Goal: Information Seeking & Learning: Learn about a topic

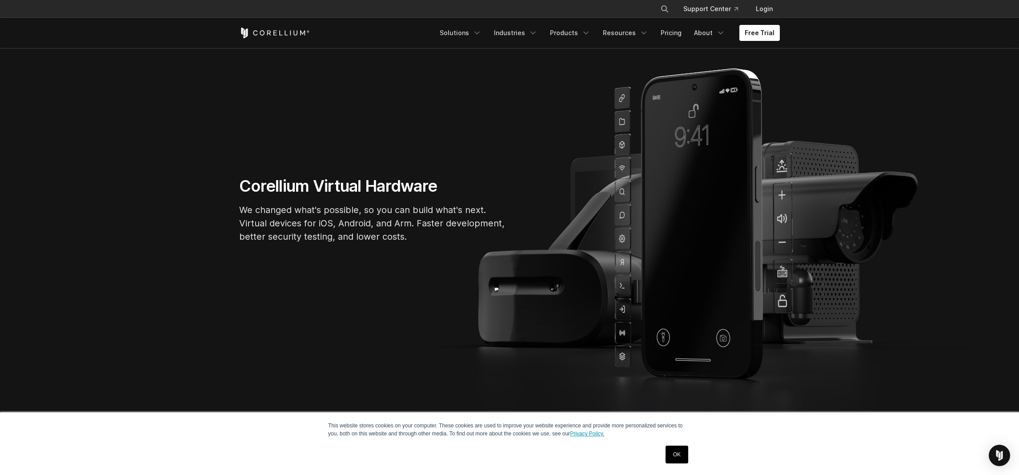
scroll to position [244, 0]
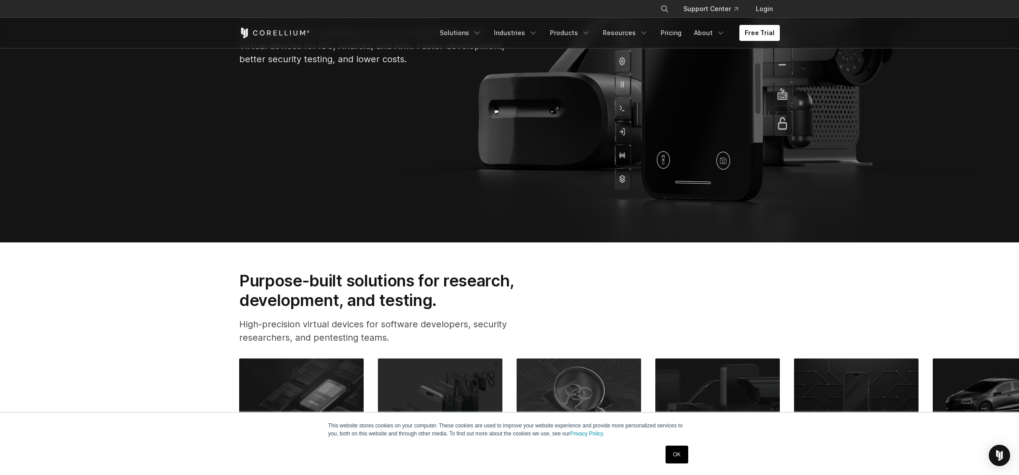
click at [686, 460] on link "OK" at bounding box center [676, 454] width 23 height 18
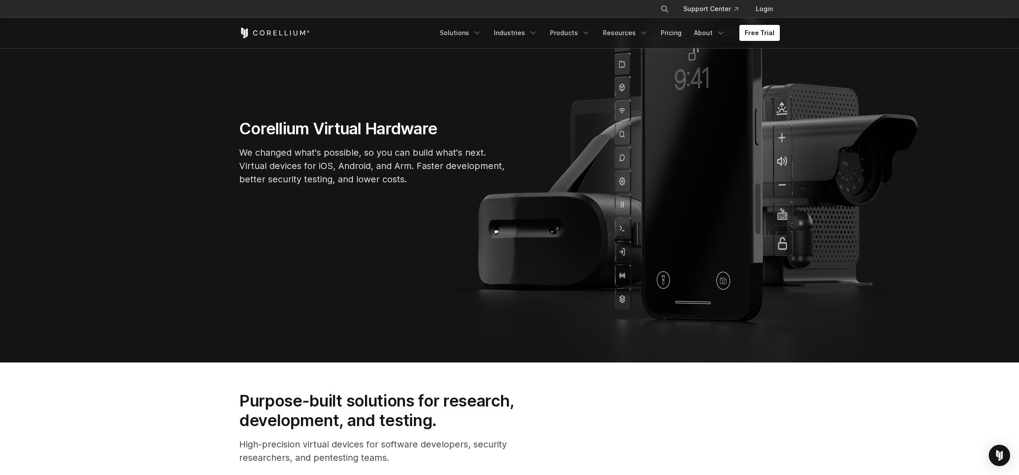
scroll to position [134, 0]
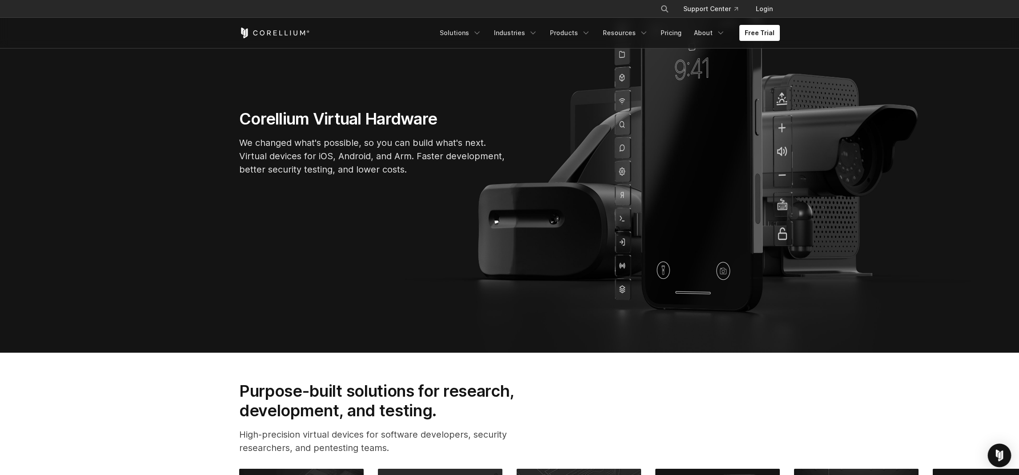
click at [996, 459] on img "Open Intercom Messenger" at bounding box center [999, 455] width 12 height 12
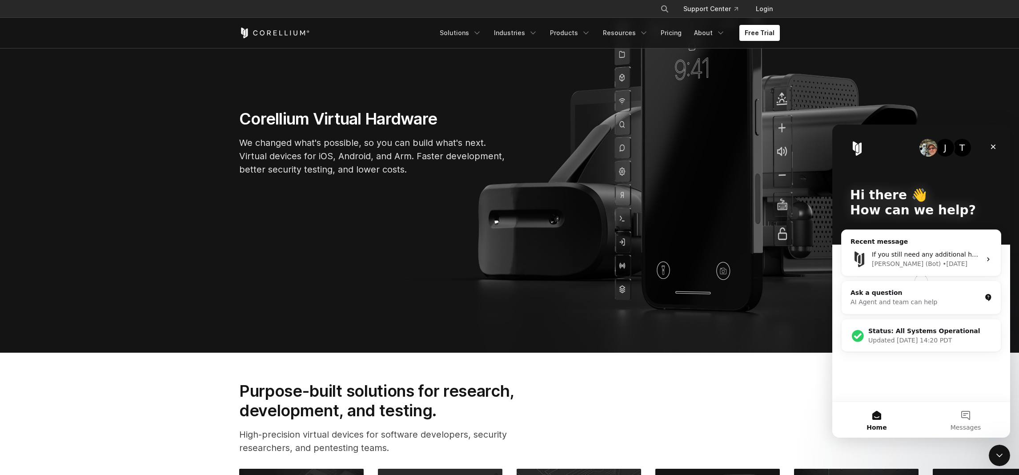
scroll to position [0, 0]
click at [942, 261] on div "• [DATE]" at bounding box center [954, 263] width 25 height 9
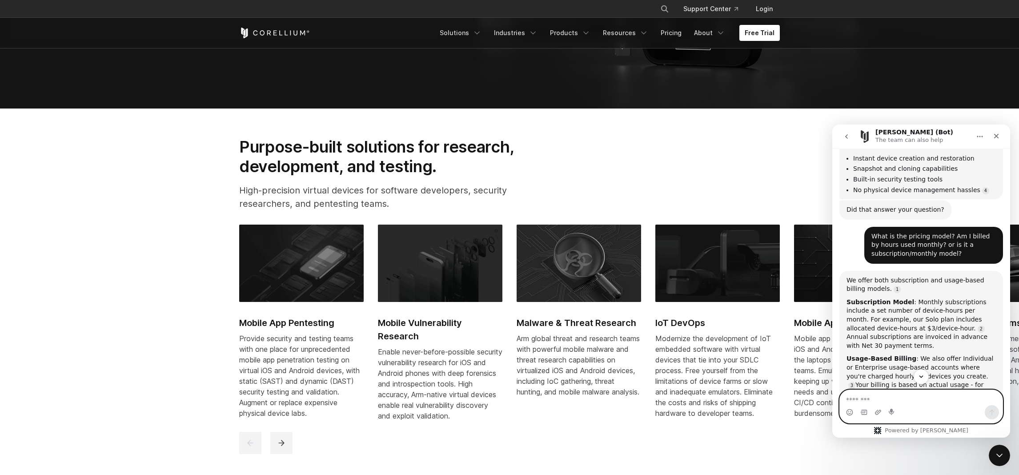
scroll to position [297, 0]
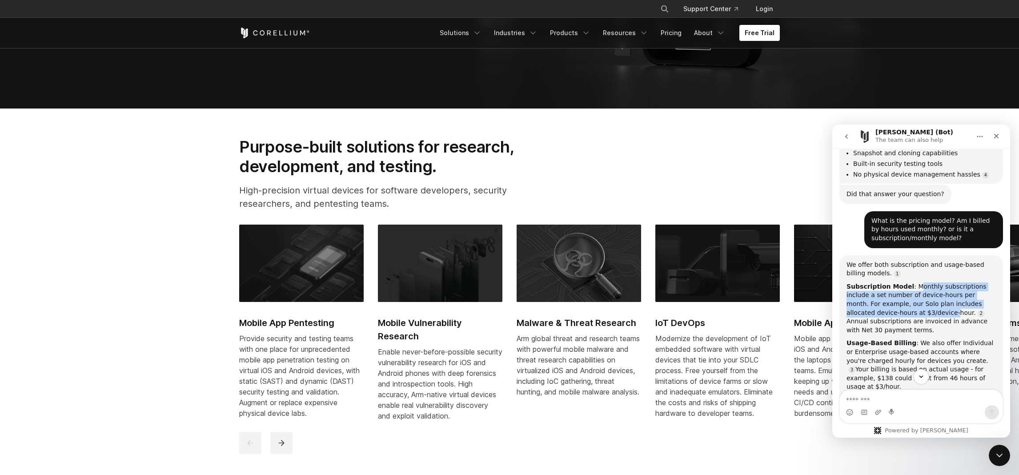
drag, startPoint x: 915, startPoint y: 269, endPoint x: 925, endPoint y: 298, distance: 30.8
click at [925, 298] on div "Subscription Model : Monthly subscriptions include a set number of device-hours…" at bounding box center [920, 308] width 149 height 52
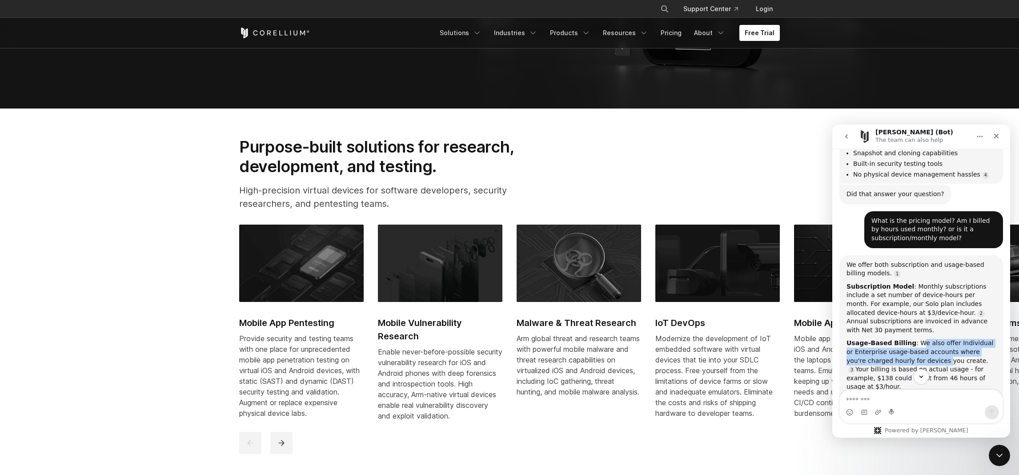
drag, startPoint x: 914, startPoint y: 325, endPoint x: 924, endPoint y: 341, distance: 19.0
click at [924, 341] on div "Usage-Based Billing : We also offer Individual or Enterprise usage-based accoun…" at bounding box center [920, 365] width 149 height 52
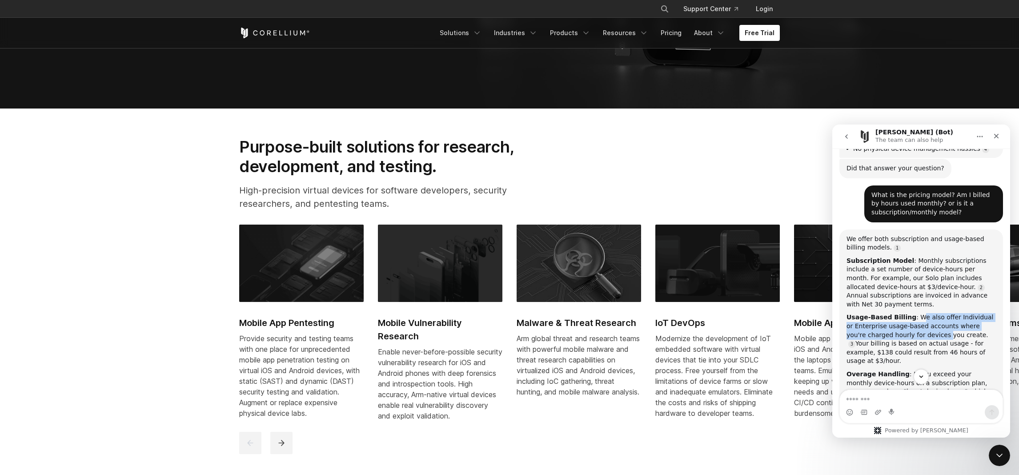
scroll to position [334, 0]
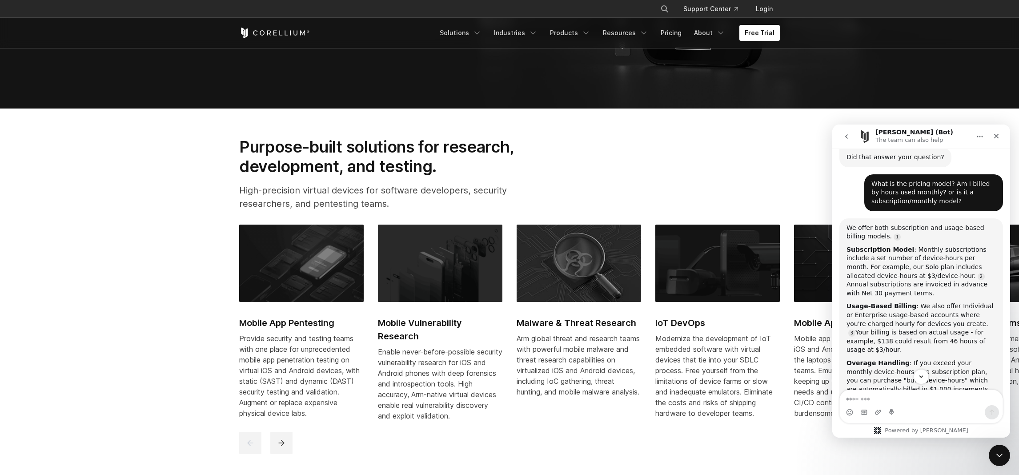
click at [887, 325] on div "Usage-Based Billing : We also offer Individual or Enterprise usage-based accoun…" at bounding box center [920, 328] width 149 height 52
click at [915, 324] on div "Usage-Based Billing : We also offer Individual or Enterprise usage-based accoun…" at bounding box center [920, 328] width 149 height 52
click at [904, 325] on div "Usage-Based Billing : We also offer Individual or Enterprise usage-based accoun…" at bounding box center [920, 328] width 149 height 52
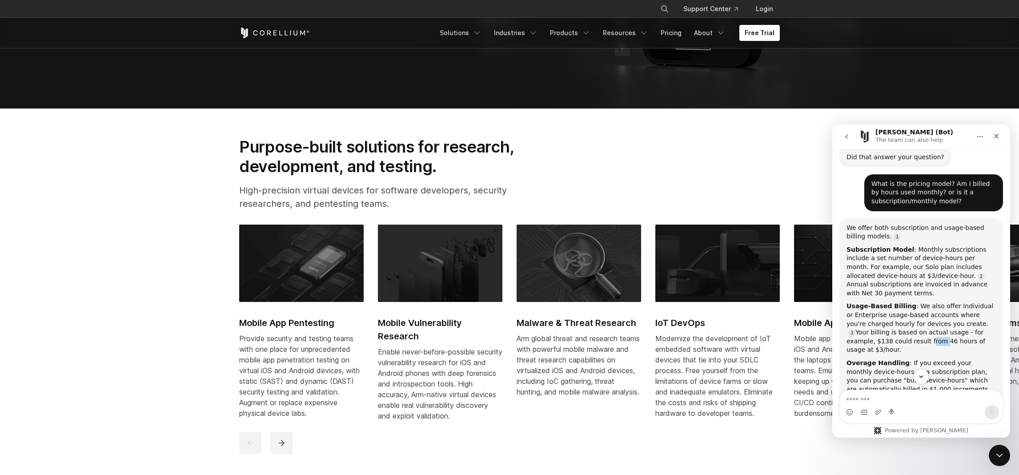
click at [904, 325] on div "Usage-Based Billing : We also offer Individual or Enterprise usage-based accoun…" at bounding box center [920, 328] width 149 height 52
click at [912, 307] on div "Usage-Based Billing : We also offer Individual or Enterprise usage-based accoun…" at bounding box center [920, 328] width 149 height 52
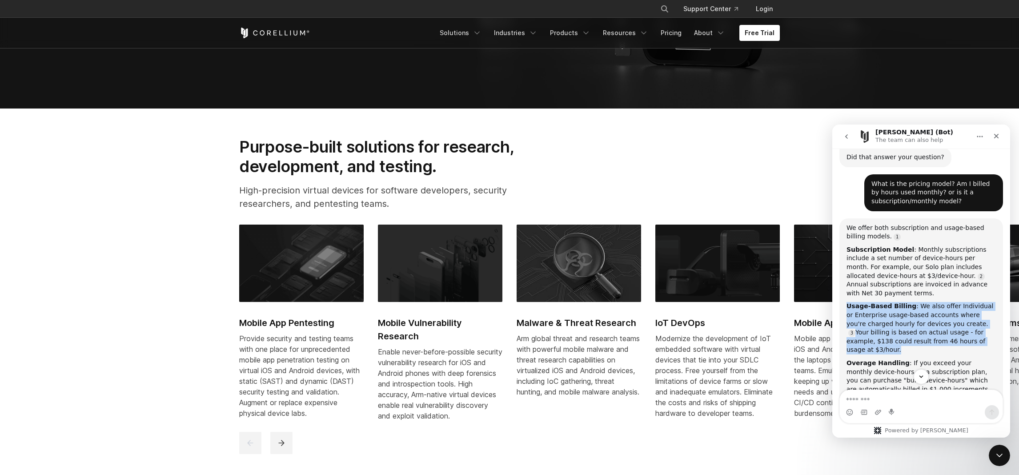
click at [920, 302] on div "Usage-Based Billing : We also offer Individual or Enterprise usage-based accoun…" at bounding box center [920, 328] width 149 height 52
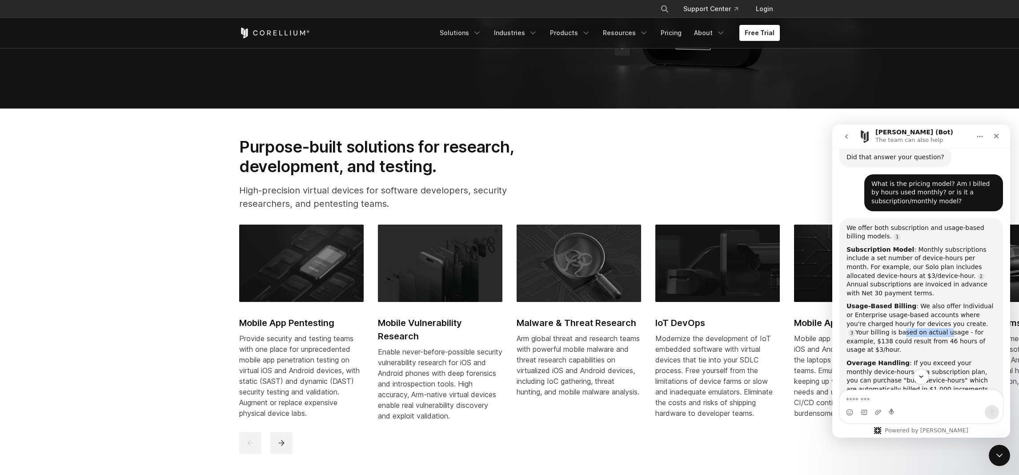
drag, startPoint x: 874, startPoint y: 317, endPoint x: 920, endPoint y: 313, distance: 46.4
click at [920, 313] on div "Usage-Based Billing : We also offer Individual or Enterprise usage-based accoun…" at bounding box center [920, 328] width 149 height 52
click at [860, 324] on div "Usage-Based Billing : We also offer Individual or Enterprise usage-based accoun…" at bounding box center [920, 328] width 149 height 52
click at [917, 324] on div "Usage-Based Billing : We also offer Individual or Enterprise usage-based accoun…" at bounding box center [920, 328] width 149 height 52
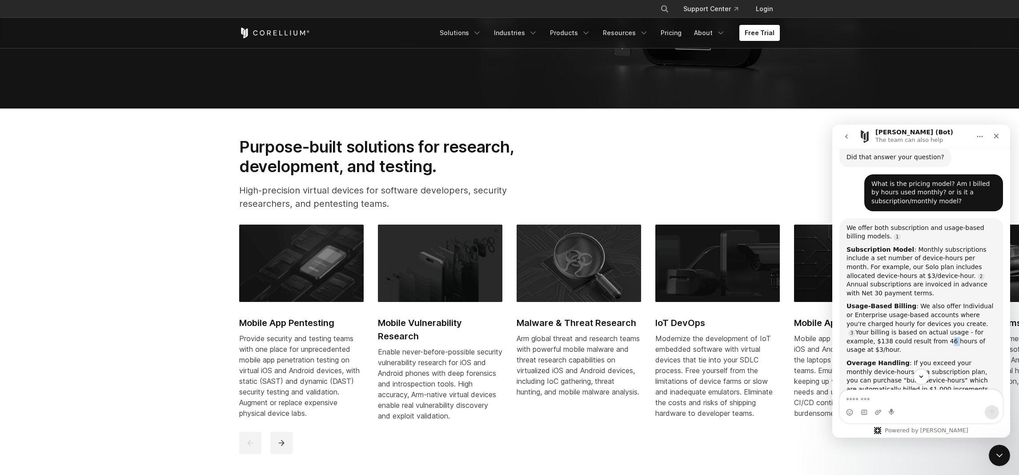
click at [917, 324] on div "Usage-Based Billing : We also offer Individual or Enterprise usage-based accoun…" at bounding box center [920, 328] width 149 height 52
click at [928, 324] on div "Usage-Based Billing : We also offer Individual or Enterprise usage-based accoun…" at bounding box center [920, 328] width 149 height 52
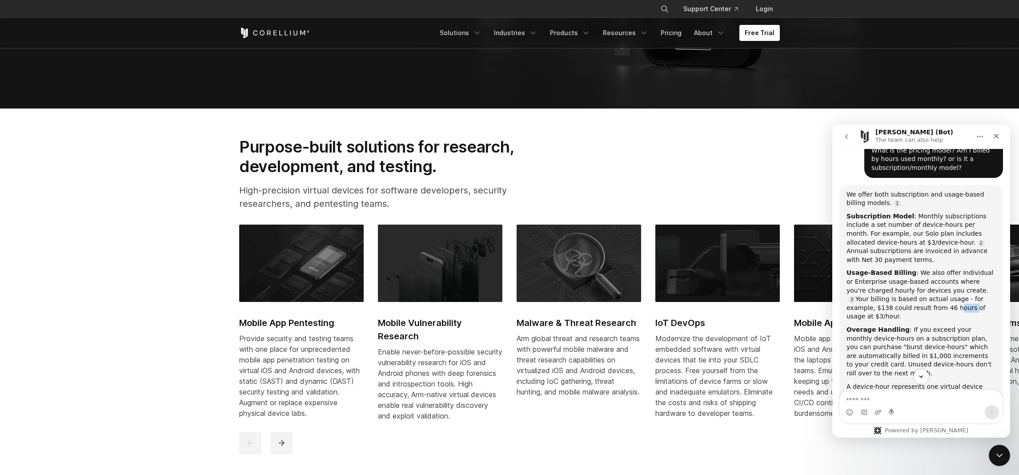
scroll to position [368, 0]
click at [916, 325] on div "Overage Handling : If you exceed your monthly device-hours on a subscription pl…" at bounding box center [920, 351] width 149 height 52
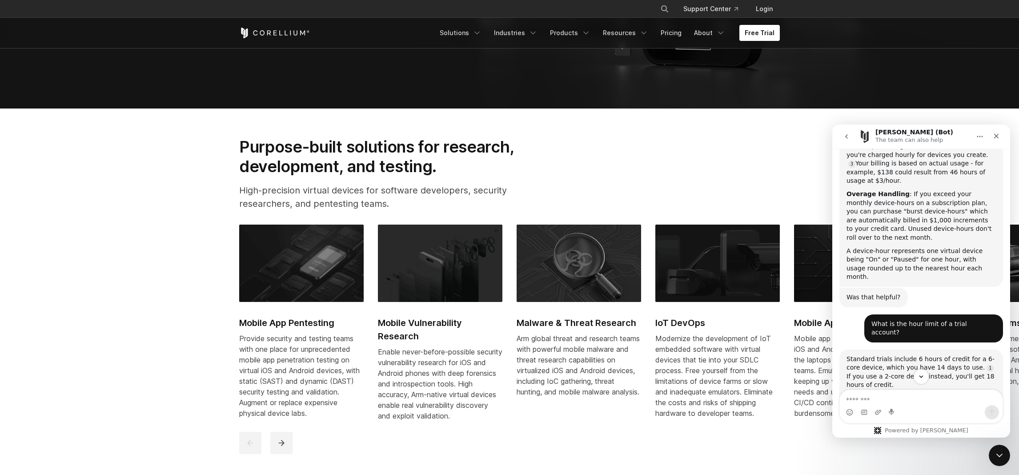
scroll to position [508, 0]
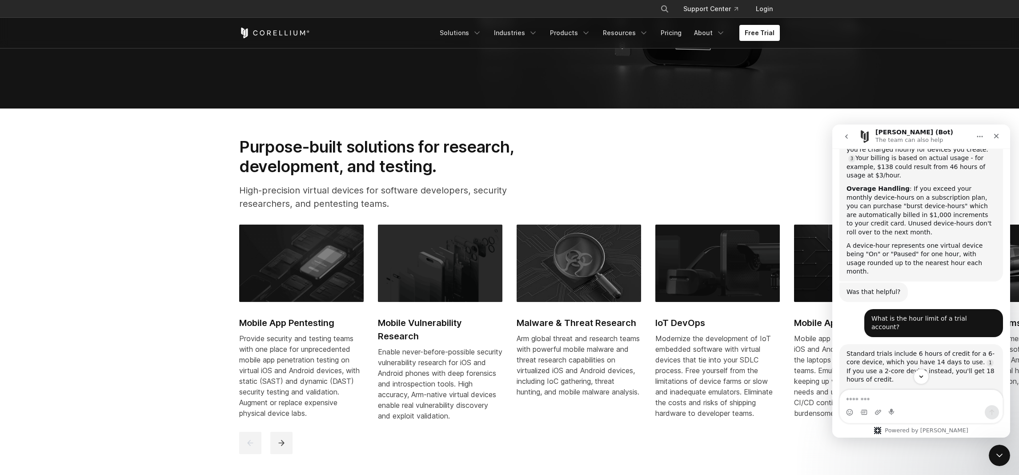
click at [908, 349] on div "Standard trials include 6 hours of credit for a 6-core device, which you have 1…" at bounding box center [920, 366] width 149 height 35
click at [924, 349] on div "Standard trials include 6 hours of credit for a 6-core device, which you have 1…" at bounding box center [920, 366] width 149 height 35
click at [916, 349] on div "Standard trials include 6 hours of credit for a 6-core device, which you have 1…" at bounding box center [920, 366] width 149 height 35
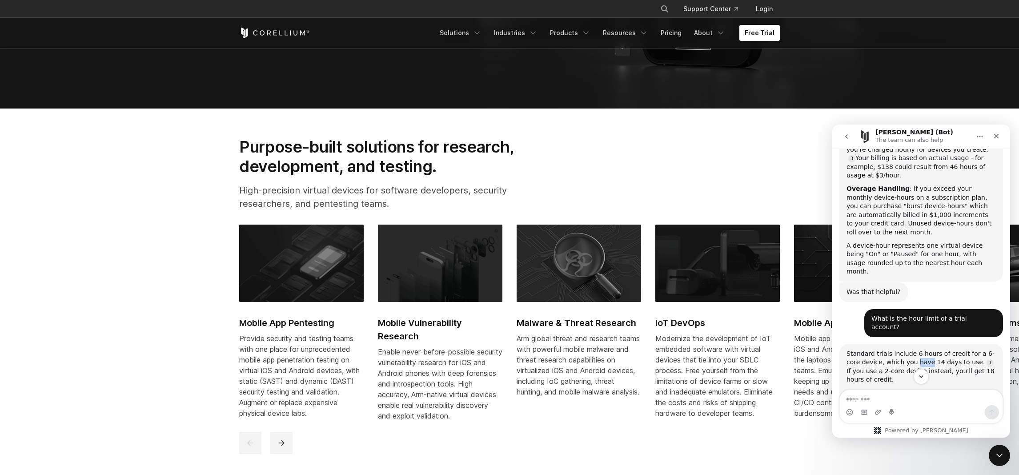
click at [916, 349] on div "Standard trials include 6 hours of credit for a 6-core device, which you have 1…" at bounding box center [920, 366] width 149 height 35
click at [904, 349] on div "Standard trials include 6 hours of credit for a 6-core device, which you have 1…" at bounding box center [920, 366] width 149 height 35
click at [898, 349] on div "Standard trials include 6 hours of credit for a 6-core device, which you have 1…" at bounding box center [920, 366] width 149 height 35
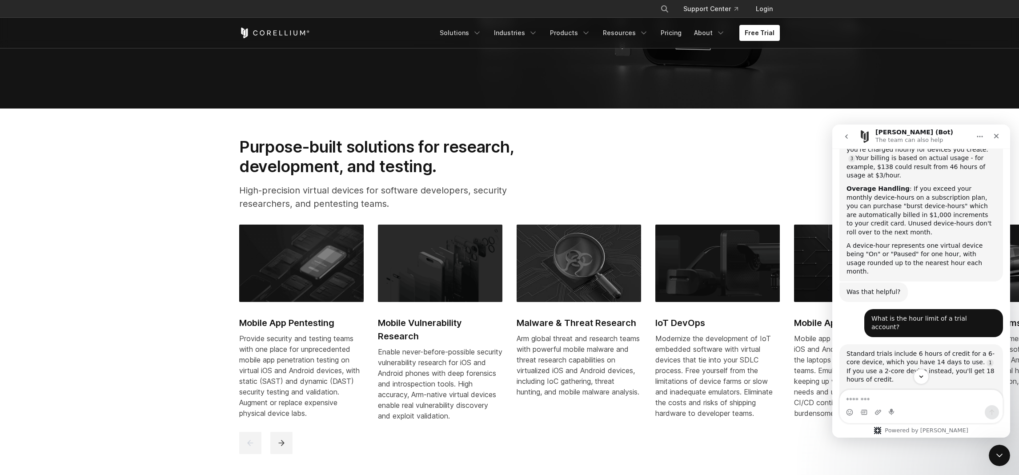
click at [896, 349] on div "Standard trials include 6 hours of credit for a 6-core device, which you have 1…" at bounding box center [920, 366] width 149 height 35
click at [891, 349] on div "Standard trials include 6 hours of credit for a 6-core device, which you have 1…" at bounding box center [920, 366] width 149 height 35
click at [900, 349] on div "Standard trials include 6 hours of credit for a 6-core device, which you have 1…" at bounding box center [920, 366] width 149 height 35
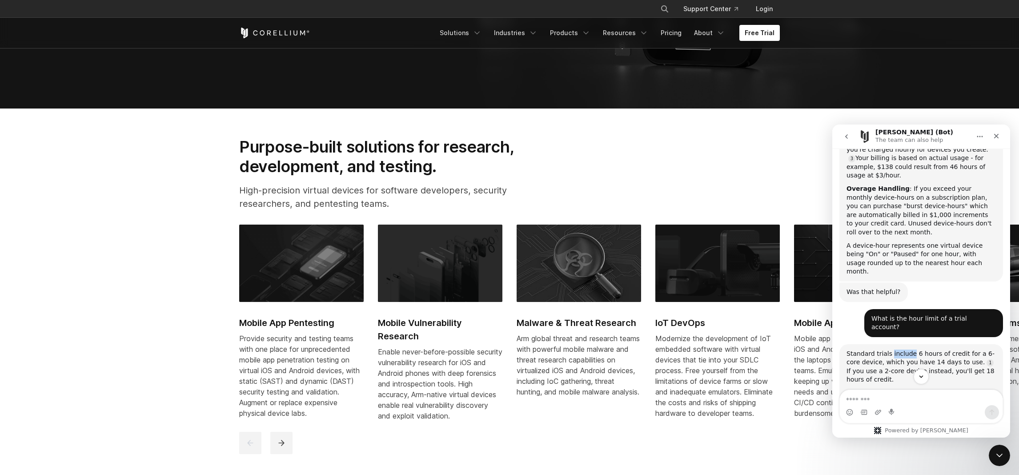
click at [900, 349] on div "Standard trials include 6 hours of credit for a 6-core device, which you have 1…" at bounding box center [920, 366] width 149 height 35
click at [909, 349] on div "Standard trials include 6 hours of credit for a 6-core device, which you have 1…" at bounding box center [920, 366] width 149 height 35
click at [915, 349] on div "Standard trials include 6 hours of credit for a 6-core device, which you have 1…" at bounding box center [920, 366] width 149 height 35
click at [909, 349] on div "Standard trials include 6 hours of credit for a 6-core device, which you have 1…" at bounding box center [920, 366] width 149 height 35
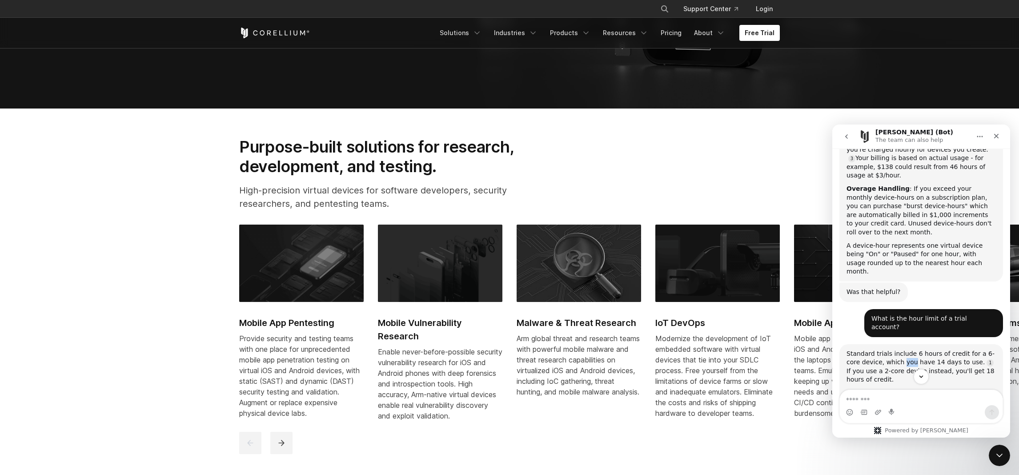
click at [909, 349] on div "Standard trials include 6 hours of credit for a 6-core device, which you have 1…" at bounding box center [920, 366] width 149 height 35
click at [917, 349] on div "Standard trials include 6 hours of credit for a 6-core device, which you have 1…" at bounding box center [920, 366] width 149 height 35
click at [922, 349] on div "Standard trials include 6 hours of credit for a 6-core device, which you have 1…" at bounding box center [920, 366] width 149 height 35
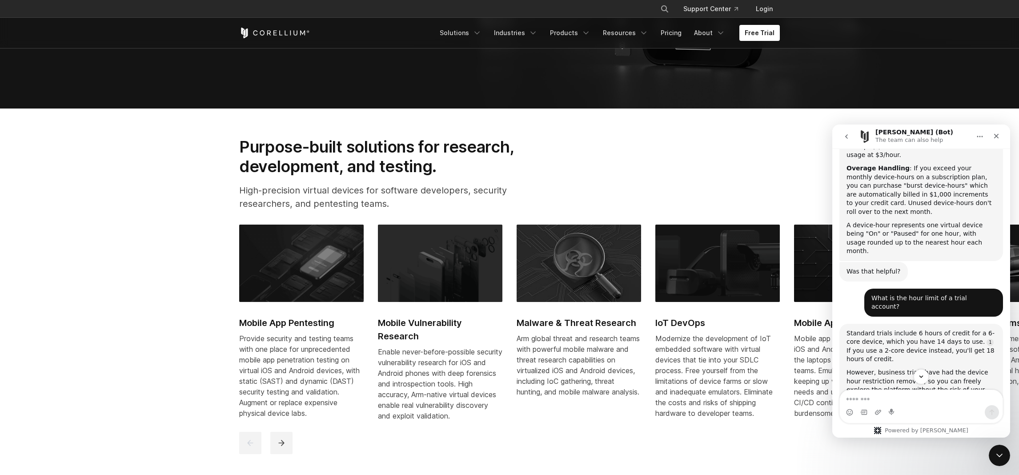
scroll to position [532, 0]
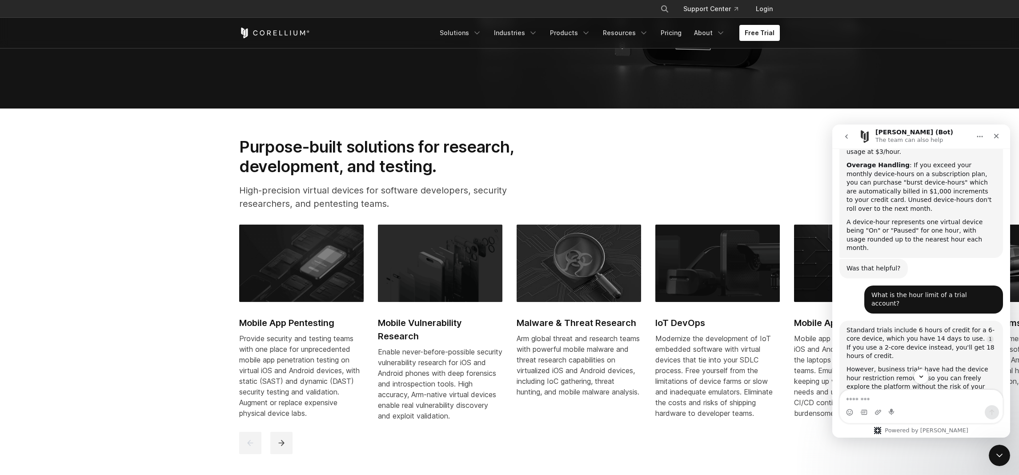
click at [881, 326] on div "Standard trials include 6 hours of credit for a 6-core device, which you have 1…" at bounding box center [920, 343] width 149 height 35
drag, startPoint x: 881, startPoint y: 320, endPoint x: 875, endPoint y: 317, distance: 7.0
click at [875, 326] on div "Standard trials include 6 hours of credit for a 6-core device, which you have 1…" at bounding box center [920, 343] width 149 height 35
click at [876, 326] on div "Standard trials include 6 hours of credit for a 6-core device, which you have 1…" at bounding box center [920, 343] width 149 height 35
drag, startPoint x: 876, startPoint y: 314, endPoint x: 880, endPoint y: 318, distance: 4.7
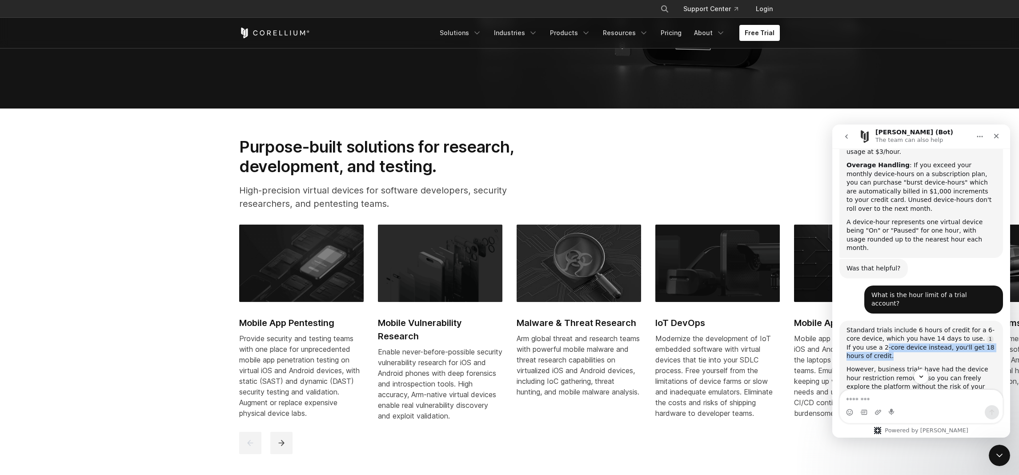
click at [880, 326] on div "Standard trials include 6 hours of credit for a 6-core device, which you have 1…" at bounding box center [920, 343] width 149 height 35
click at [876, 326] on div "Standard trials include 6 hours of credit for a 6-core device, which you have 1…" at bounding box center [920, 343] width 149 height 35
drag, startPoint x: 876, startPoint y: 312, endPoint x: 880, endPoint y: 320, distance: 9.2
click at [880, 326] on div "Standard trials include 6 hours of credit for a 6-core device, which you have 1…" at bounding box center [920, 343] width 149 height 35
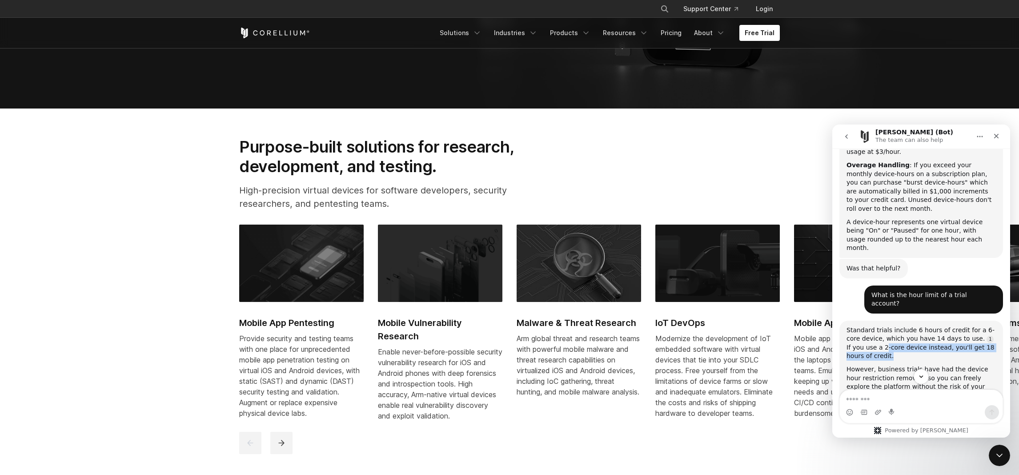
drag, startPoint x: 880, startPoint y: 320, endPoint x: 876, endPoint y: 314, distance: 7.0
click at [876, 326] on div "Standard trials include 6 hours of credit for a 6-core device, which you have 1…" at bounding box center [920, 343] width 149 height 35
click at [885, 326] on div "Standard trials include 6 hours of credit for a 6-core device, which you have 1…" at bounding box center [920, 343] width 149 height 35
click at [876, 326] on div "Standard trials include 6 hours of credit for a 6-core device, which you have 1…" at bounding box center [920, 343] width 149 height 35
drag, startPoint x: 876, startPoint y: 312, endPoint x: 879, endPoint y: 318, distance: 6.4
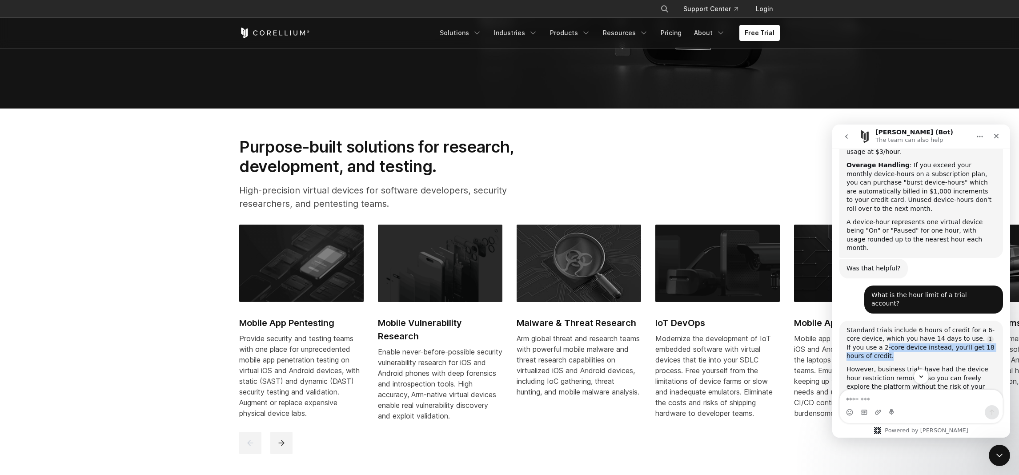
click at [879, 326] on div "Standard trials include 6 hours of credit for a 6-core device, which you have 1…" at bounding box center [920, 343] width 149 height 35
drag, startPoint x: 879, startPoint y: 318, endPoint x: 877, endPoint y: 313, distance: 5.6
click at [877, 326] on div "Standard trials include 6 hours of credit for a 6-core device, which you have 1…" at bounding box center [920, 343] width 149 height 35
click at [879, 326] on div "Standard trials include 6 hours of credit for a 6-core device, which you have 1…" at bounding box center [920, 343] width 149 height 35
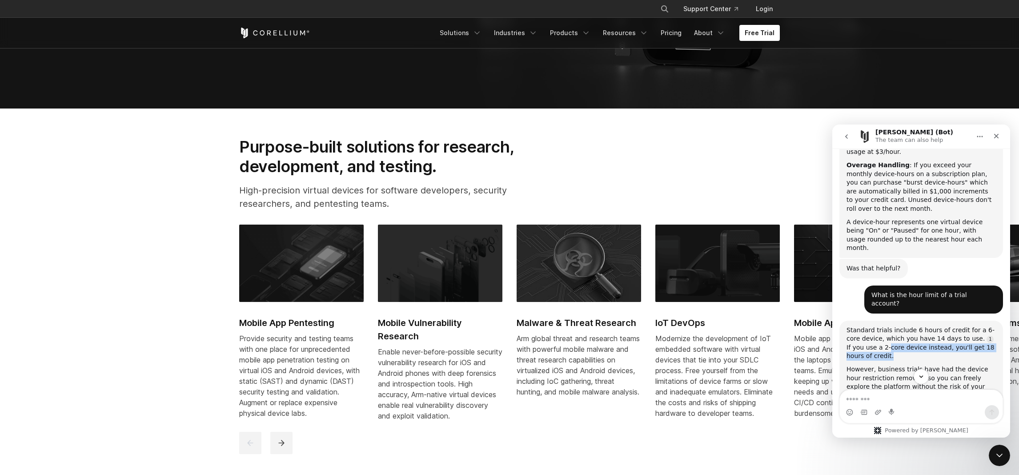
drag, startPoint x: 879, startPoint y: 318, endPoint x: 877, endPoint y: 313, distance: 5.2
click at [877, 326] on div "Standard trials include 6 hours of credit for a 6-core device, which you have 1…" at bounding box center [920, 343] width 149 height 35
click at [879, 326] on div "Standard trials include 6 hours of credit for a 6-core device, which you have 1…" at bounding box center [920, 343] width 149 height 35
click at [877, 326] on div "Standard trials include 6 hours of credit for a 6-core device, which you have 1…" at bounding box center [920, 343] width 149 height 35
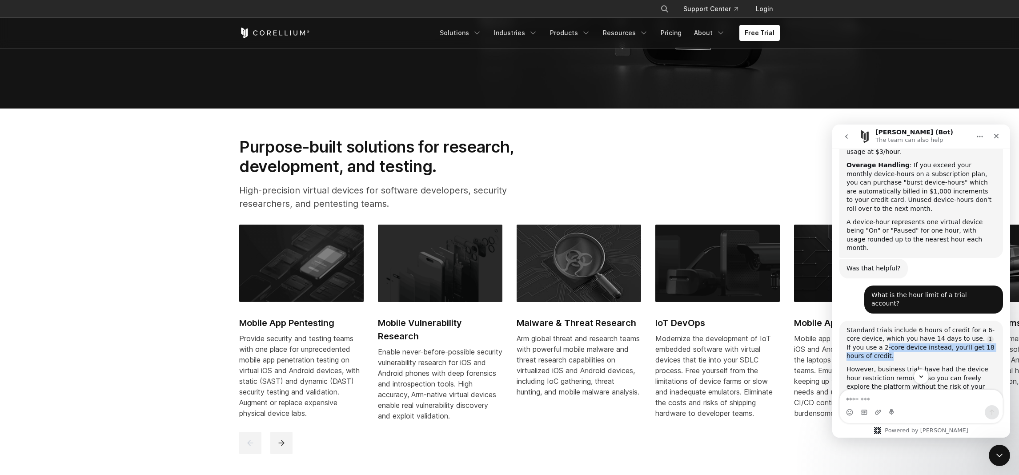
drag, startPoint x: 877, startPoint y: 315, endPoint x: 878, endPoint y: 319, distance: 4.5
click at [877, 326] on div "Standard trials include 6 hours of credit for a 6-core device, which you have 1…" at bounding box center [920, 343] width 149 height 35
click at [878, 326] on div "Standard trials include 6 hours of credit for a 6-core device, which you have 1…" at bounding box center [920, 343] width 149 height 35
drag, startPoint x: 876, startPoint y: 313, endPoint x: 887, endPoint y: 318, distance: 12.4
click at [887, 326] on div "Standard trials include 6 hours of credit for a 6-core device, which you have 1…" at bounding box center [920, 343] width 149 height 35
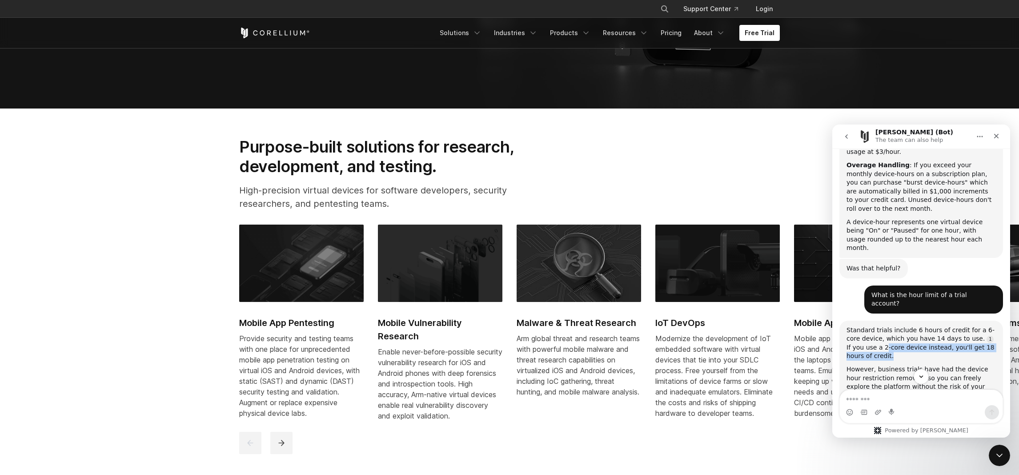
click at [888, 326] on div "Standard trials include 6 hours of credit for a 6-core device, which you have 1…" at bounding box center [920, 374] width 149 height 96
click at [888, 326] on div "Standard trials include 6 hours of credit for a 6-core device, which you have 1…" at bounding box center [920, 343] width 149 height 35
drag, startPoint x: 888, startPoint y: 323, endPoint x: 877, endPoint y: 315, distance: 13.1
click at [878, 326] on div "Standard trials include 6 hours of credit for a 6-core device, which you have 1…" at bounding box center [920, 343] width 149 height 35
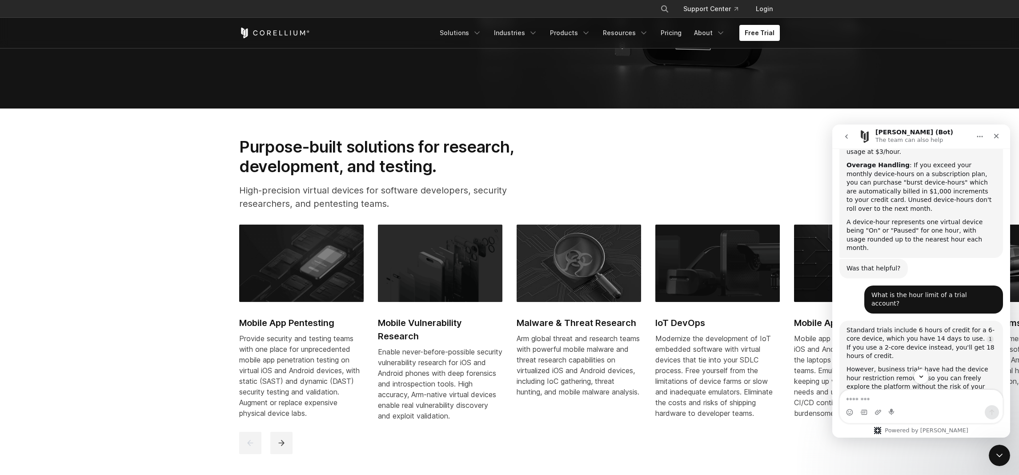
click at [876, 326] on div "Standard trials include 6 hours of credit for a 6-core device, which you have 1…" at bounding box center [920, 343] width 149 height 35
drag, startPoint x: 876, startPoint y: 315, endPoint x: 885, endPoint y: 319, distance: 9.7
click at [885, 326] on div "Standard trials include 6 hours of credit for a 6-core device, which you have 1…" at bounding box center [920, 343] width 149 height 35
drag, startPoint x: 885, startPoint y: 319, endPoint x: 877, endPoint y: 313, distance: 9.2
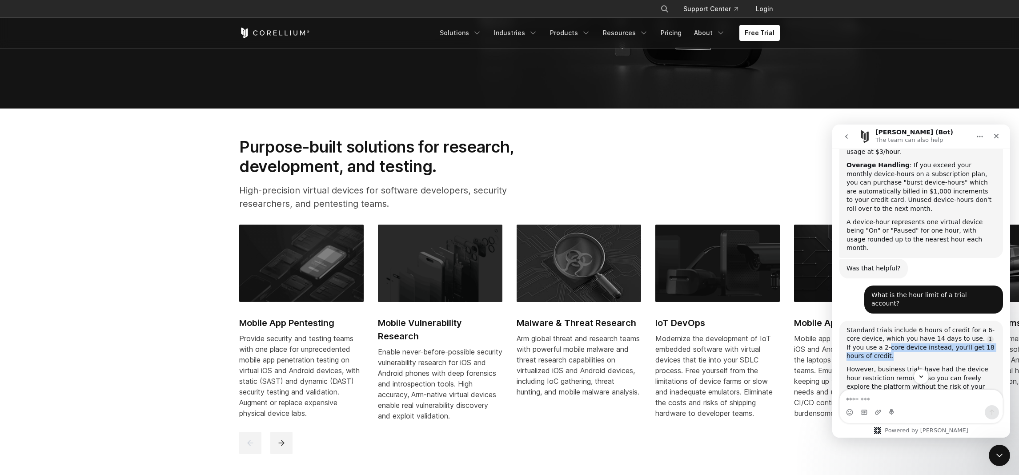
click at [877, 326] on div "Standard trials include 6 hours of credit for a 6-core device, which you have 1…" at bounding box center [920, 343] width 149 height 35
click at [876, 326] on div "Standard trials include 6 hours of credit for a 6-core device, which you have 1…" at bounding box center [920, 343] width 149 height 35
drag, startPoint x: 876, startPoint y: 314, endPoint x: 884, endPoint y: 318, distance: 8.5
click at [884, 326] on div "Standard trials include 6 hours of credit for a 6-core device, which you have 1…" at bounding box center [920, 343] width 149 height 35
